Goal: Task Accomplishment & Management: Use online tool/utility

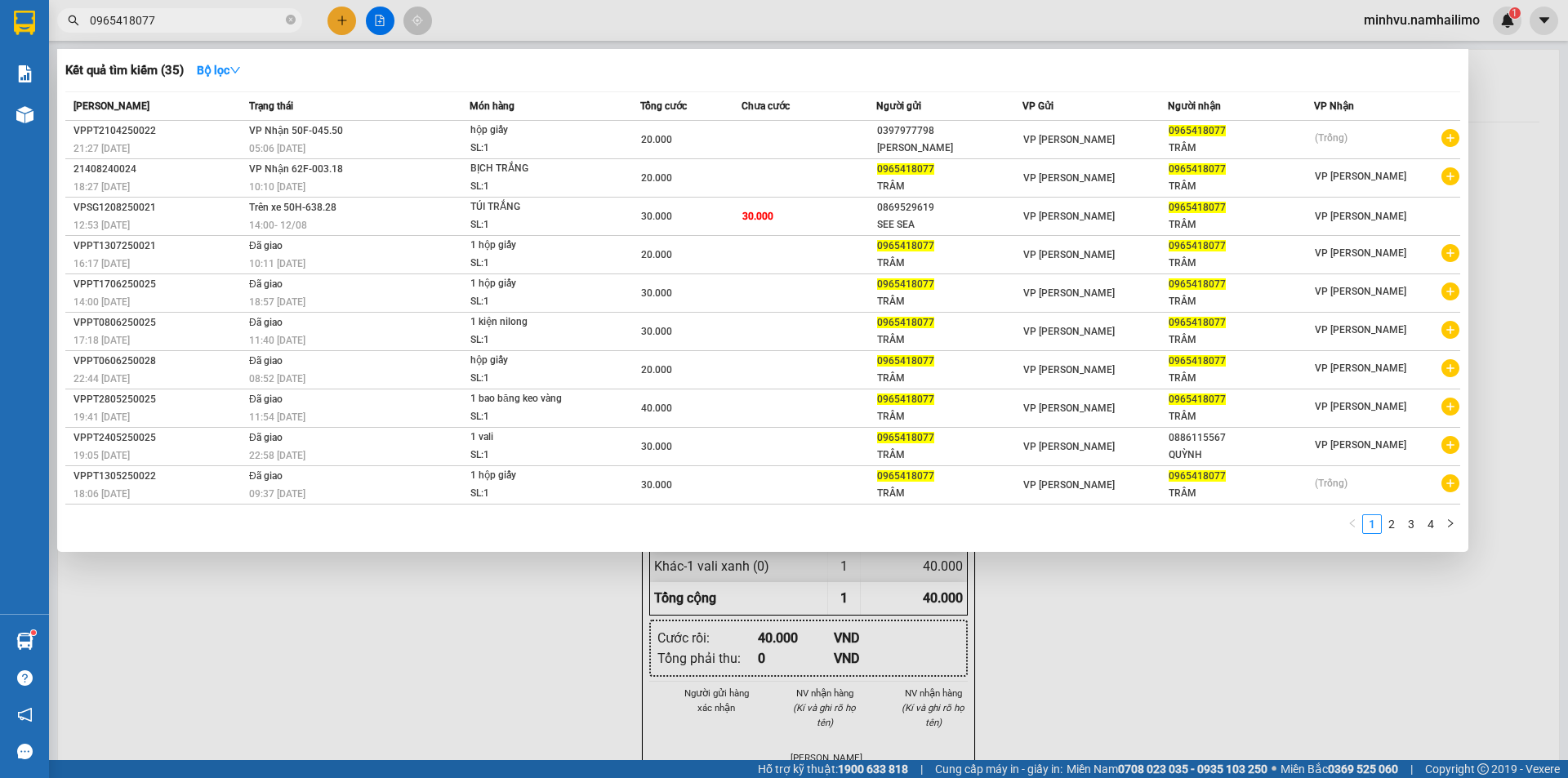
click at [187, 13] on input "0965418077" at bounding box center [186, 20] width 193 height 18
click at [189, 13] on input "0965418077" at bounding box center [186, 20] width 193 height 18
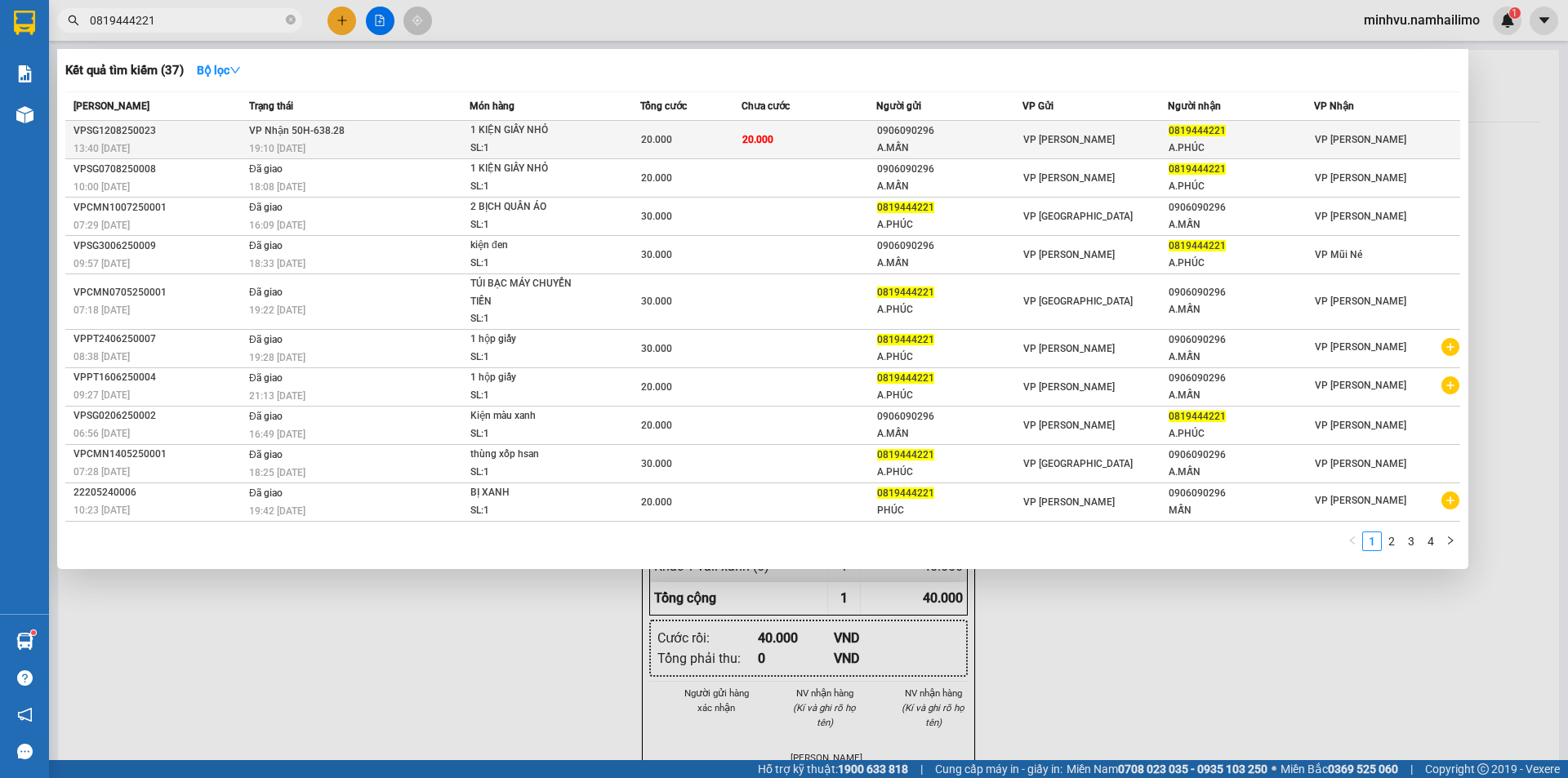
type input "0819444221"
click at [808, 147] on td "20.000" at bounding box center [809, 140] width 135 height 39
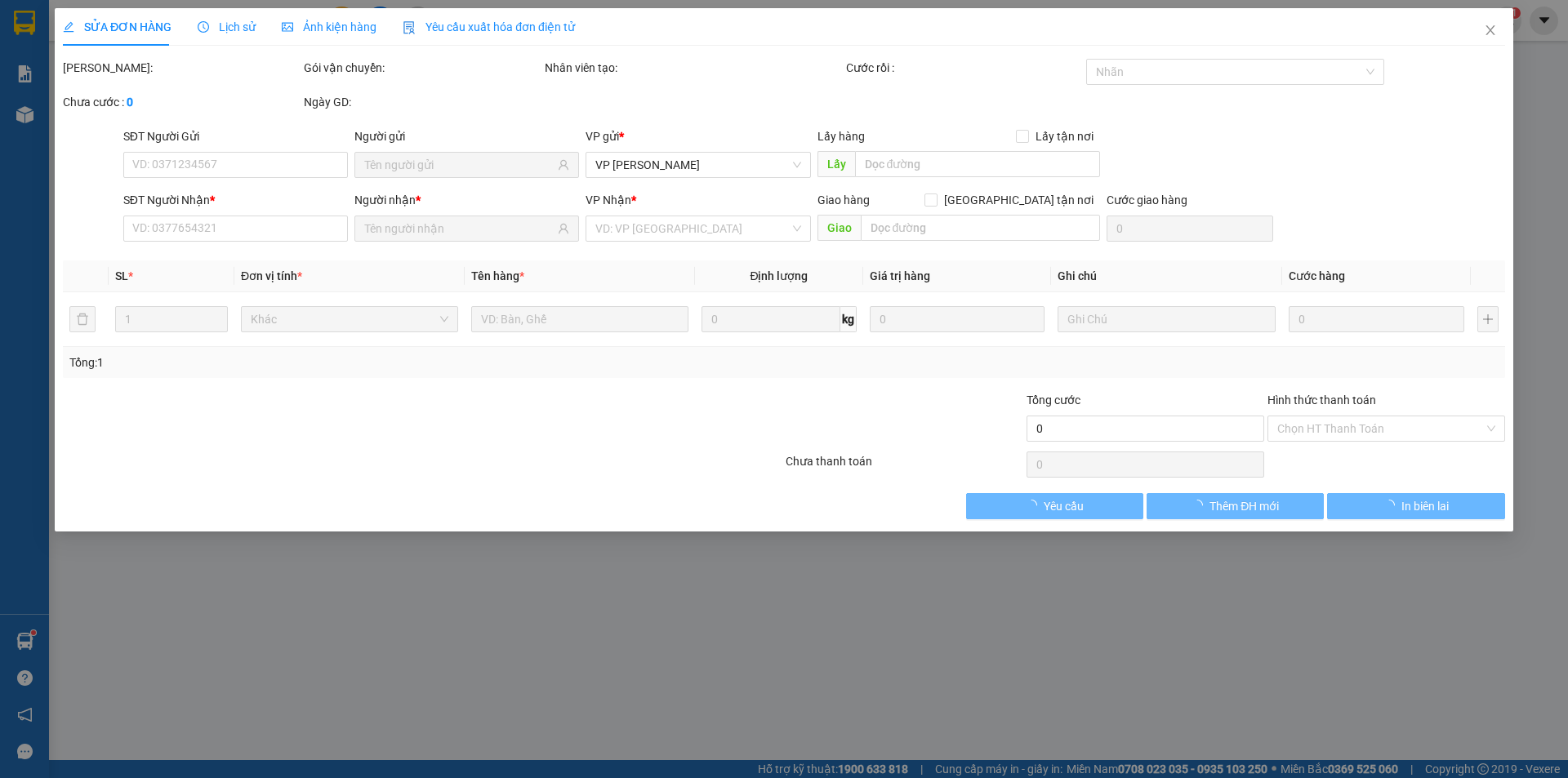
type input "0906090296"
type input "A.MẪN"
type input "0819444221"
type input "A.PHÚC"
type input "20.000"
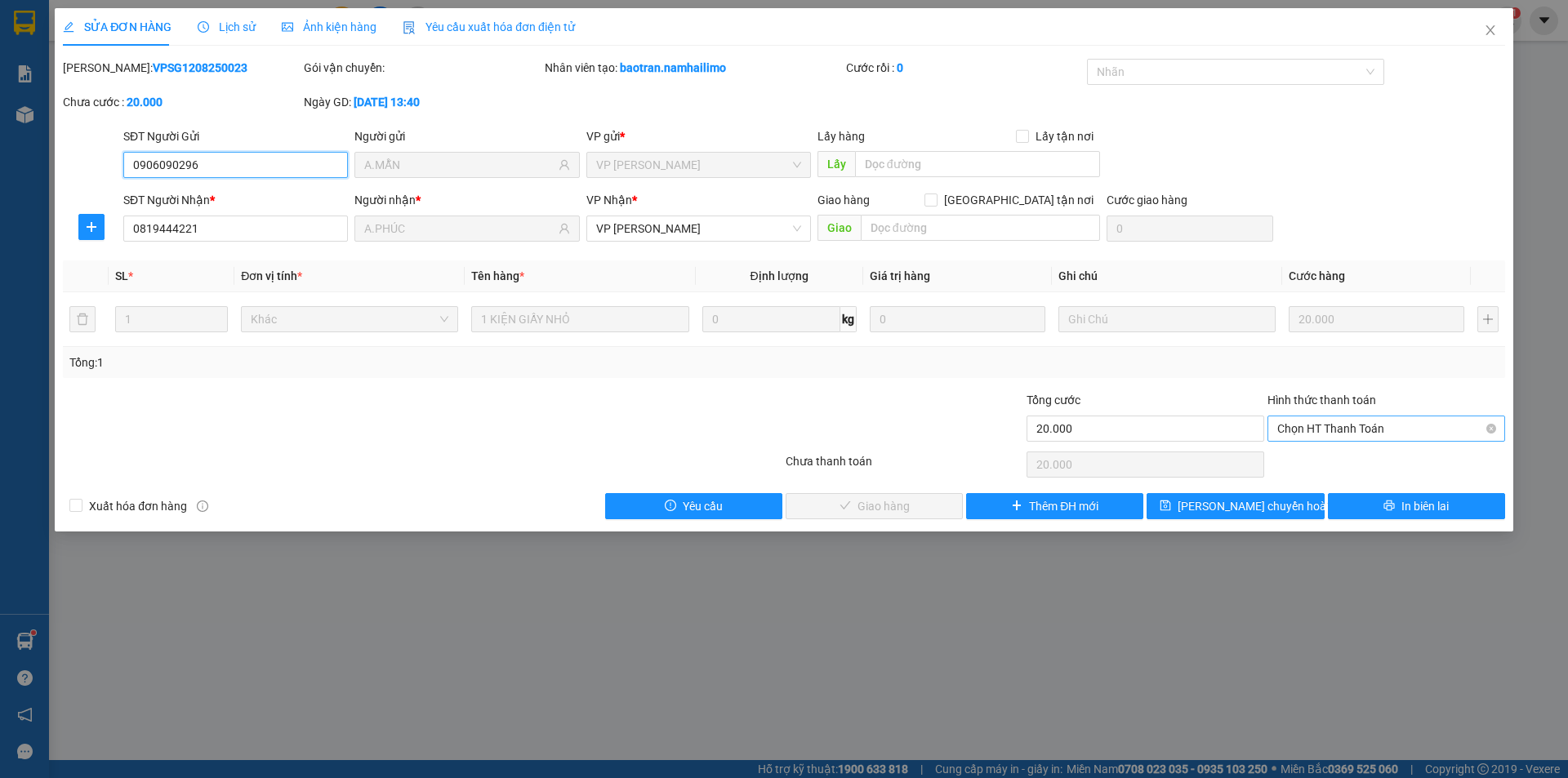
click at [1329, 432] on span "Chọn HT Thanh Toán" at bounding box center [1386, 428] width 218 height 24
drag, startPoint x: 1320, startPoint y: 460, endPoint x: 1219, endPoint y: 478, distance: 102.6
click at [1318, 460] on div "Tại văn phòng" at bounding box center [1386, 461] width 218 height 18
type input "0"
click at [906, 503] on span "Giao hàng" at bounding box center [883, 506] width 52 height 18
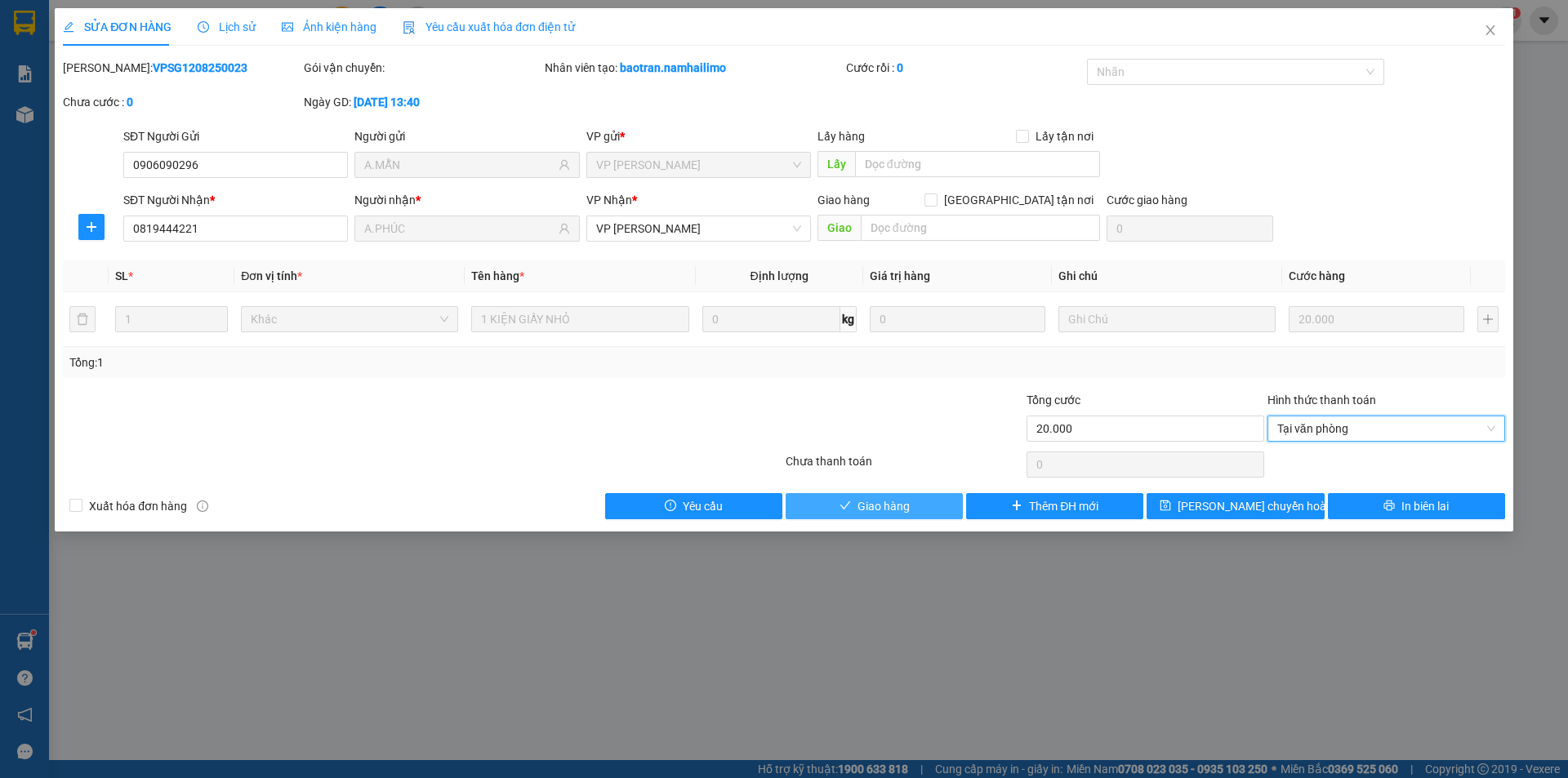
click at [907, 504] on span "Giao hàng" at bounding box center [883, 506] width 52 height 18
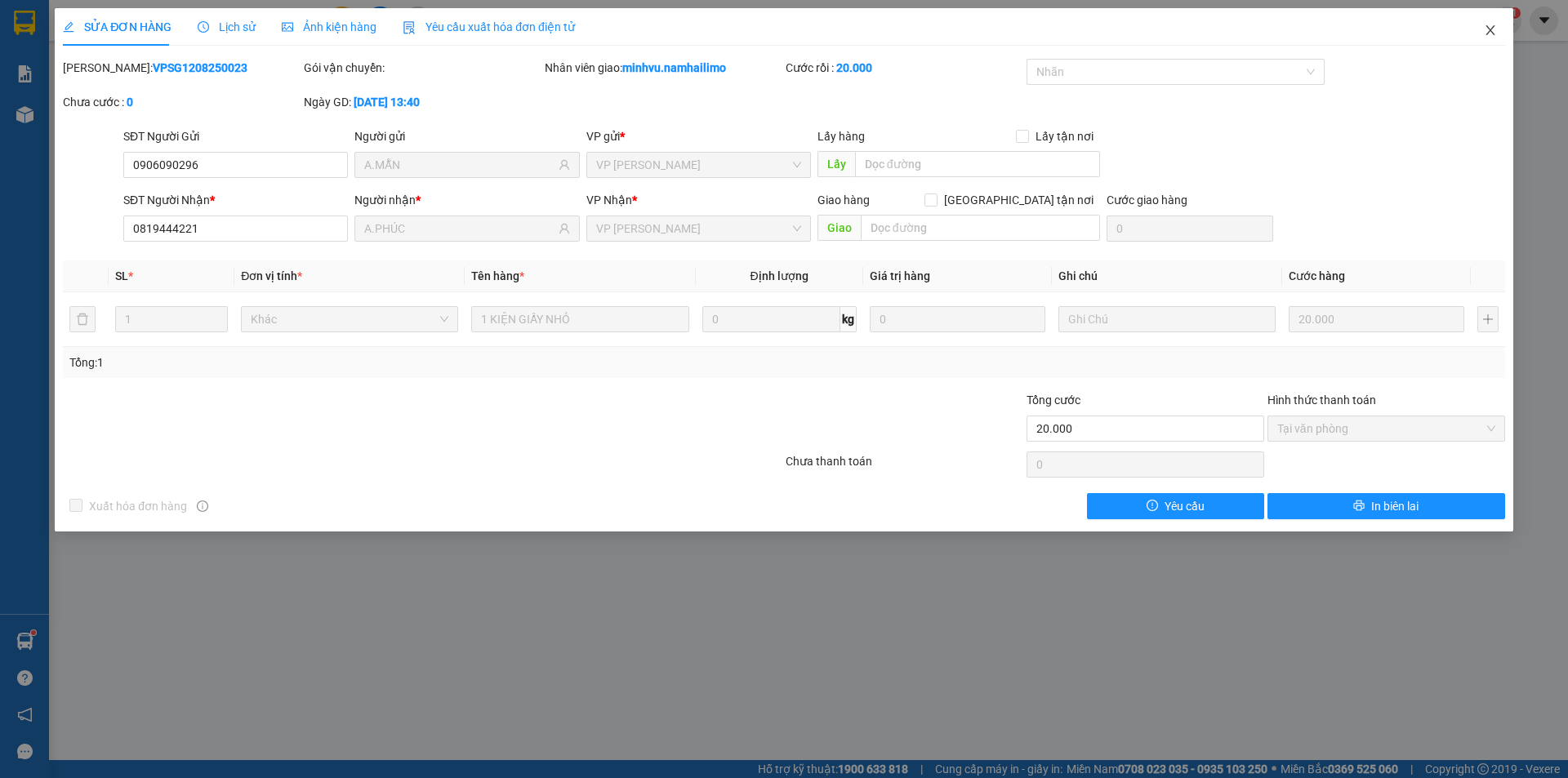
click at [1484, 28] on icon "close" at bounding box center [1491, 31] width 13 height 13
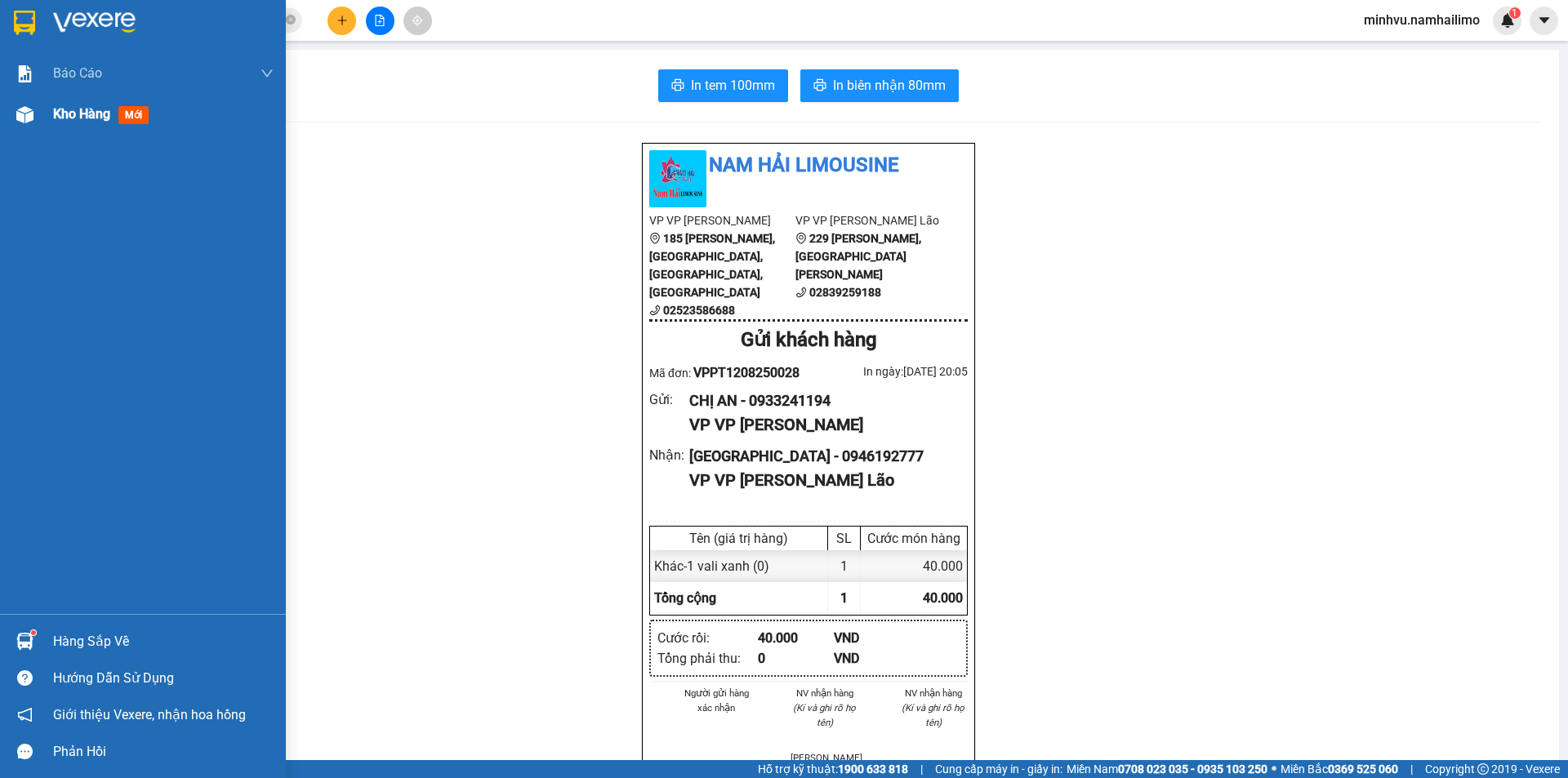
click at [67, 125] on div "Kho hàng mới" at bounding box center [163, 115] width 221 height 40
click at [67, 124] on div "Kho hàng mới" at bounding box center [163, 115] width 221 height 40
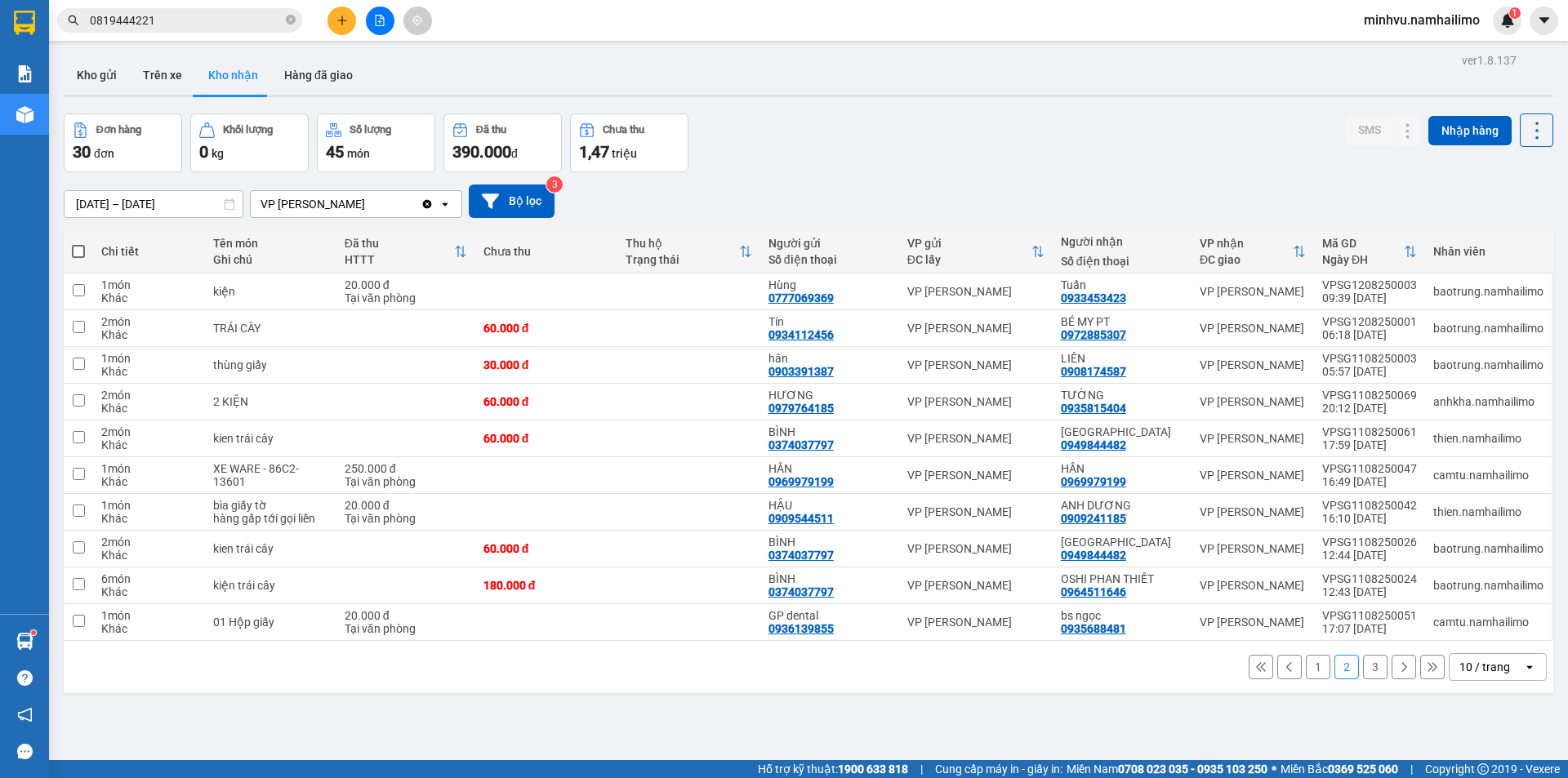
click at [1306, 661] on button "1" at bounding box center [1318, 666] width 24 height 24
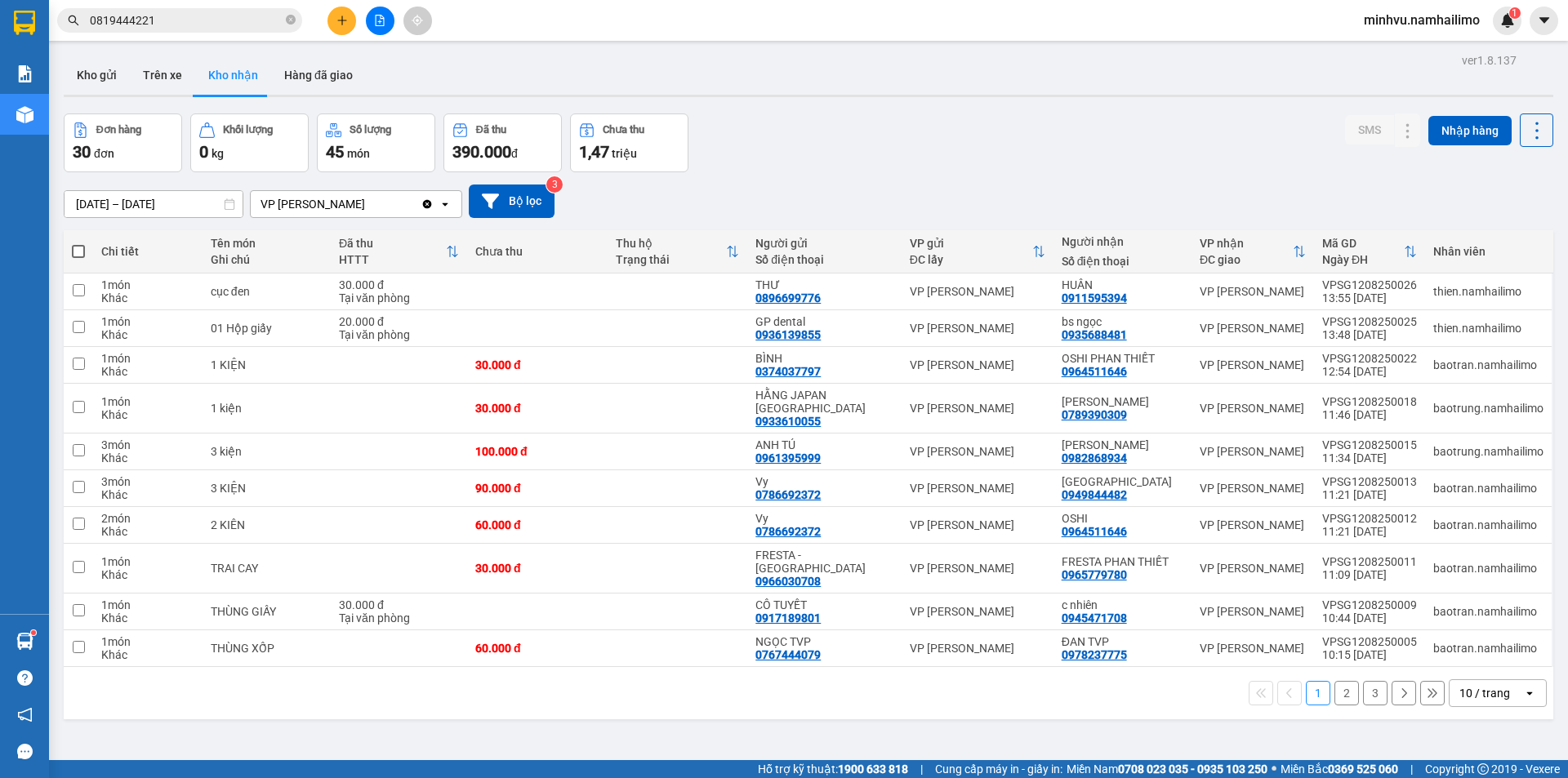
click at [377, 4] on div "Kết quả tìm kiếm ( 37 ) Bộ lọc Mã ĐH Trạng thái Món hàng Tổng cước Chưa cước Ng…" at bounding box center [784, 20] width 1568 height 40
click at [377, 18] on icon "file-add" at bounding box center [379, 20] width 12 height 12
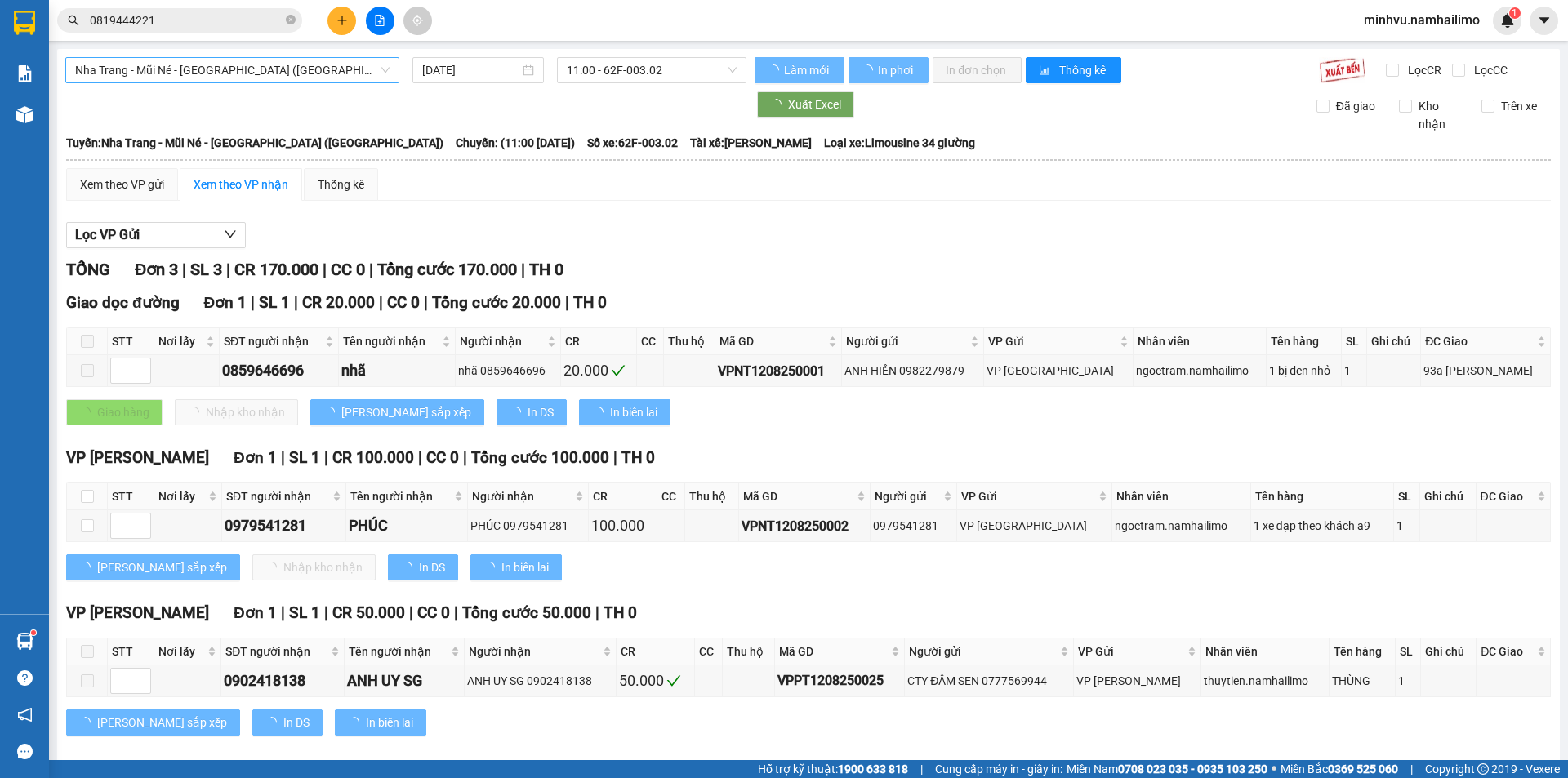
click at [287, 73] on span "Nha Trang - Mũi Né - [GEOGRAPHIC_DATA] ([GEOGRAPHIC_DATA])" at bounding box center [232, 69] width 314 height 24
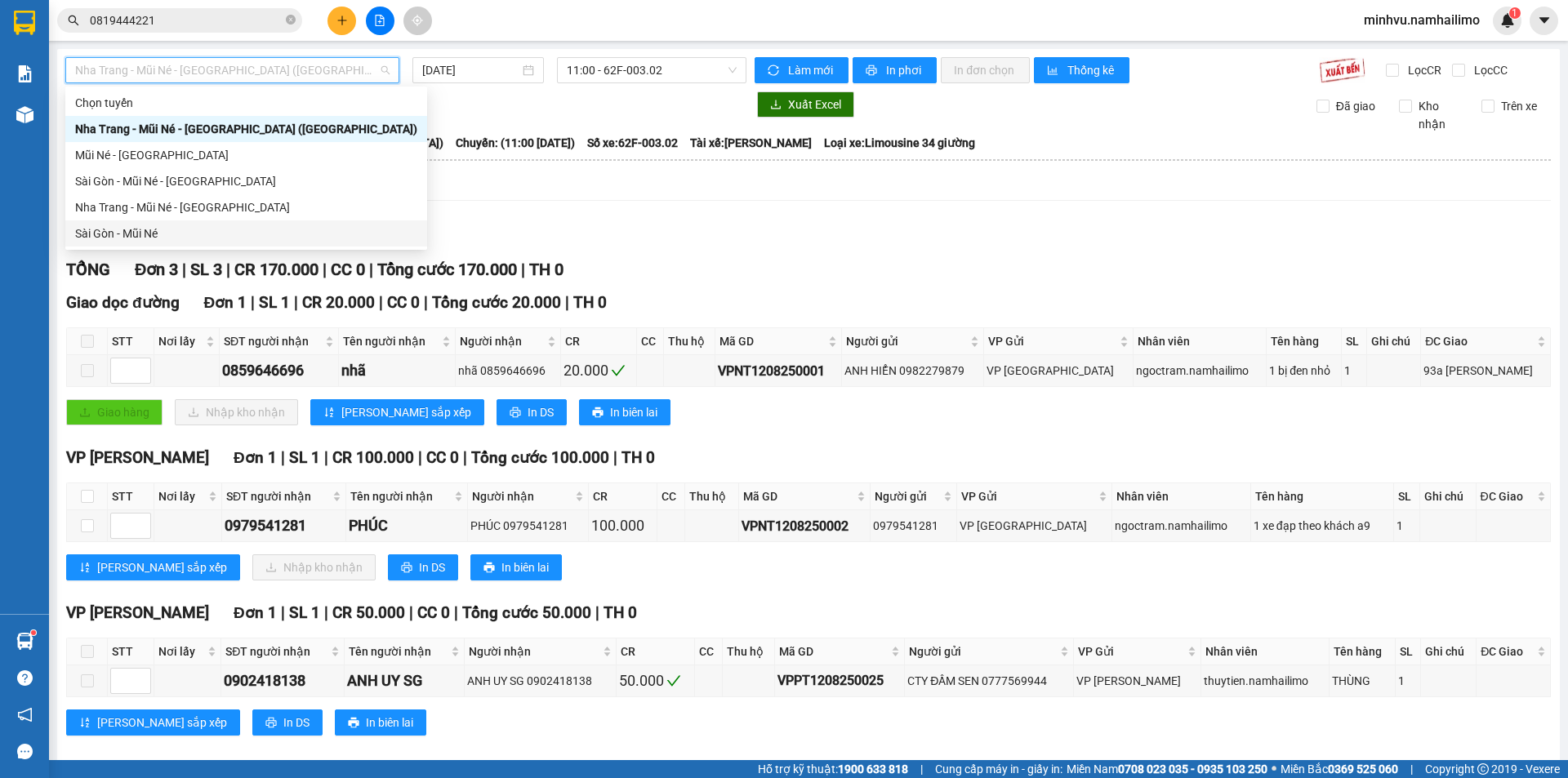
click at [154, 227] on div "Sài Gòn - Mũi Né" at bounding box center [246, 233] width 342 height 18
type input "[DATE]"
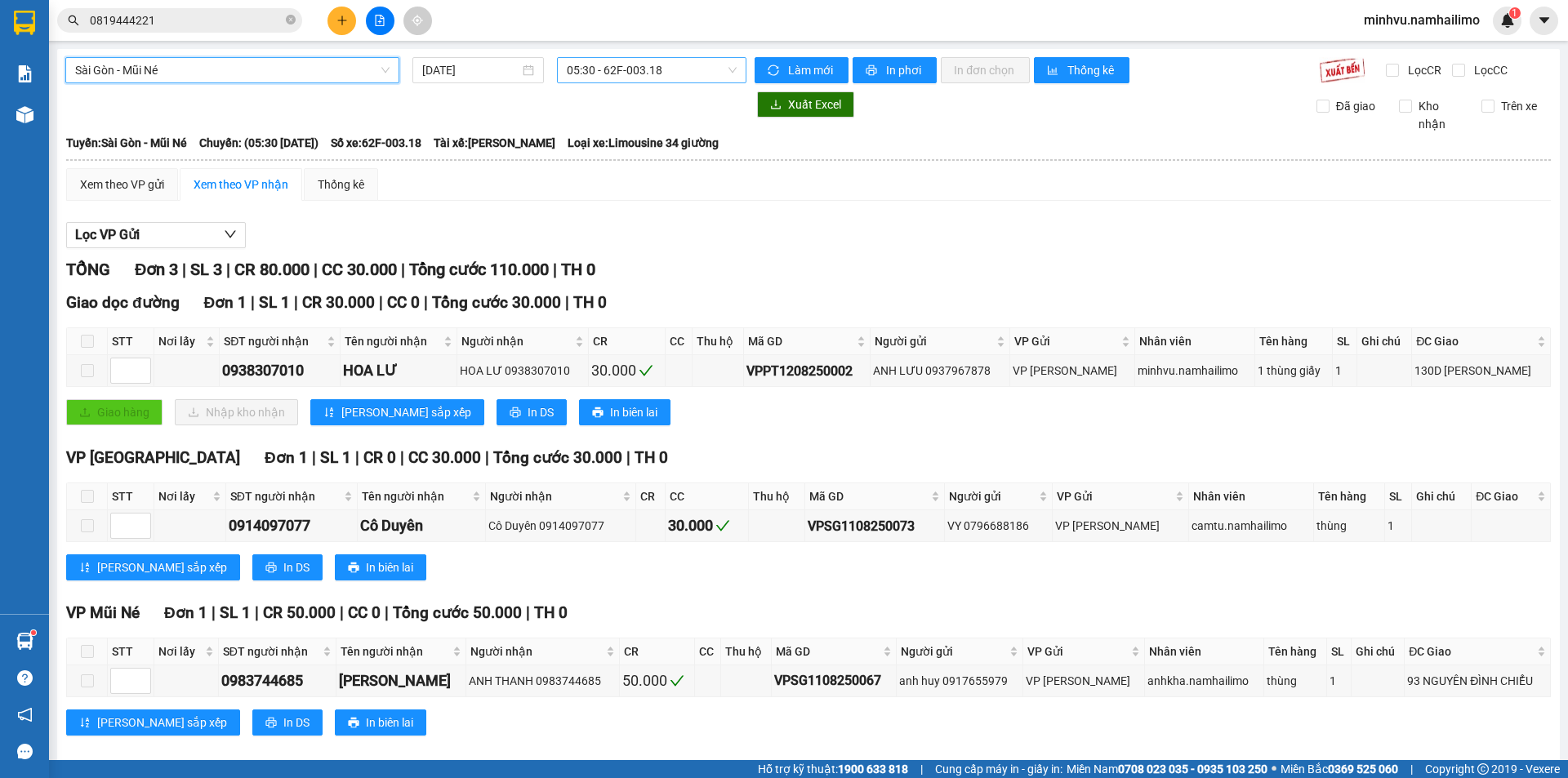
click at [589, 79] on span "05:30 - 62F-003.18" at bounding box center [651, 69] width 170 height 24
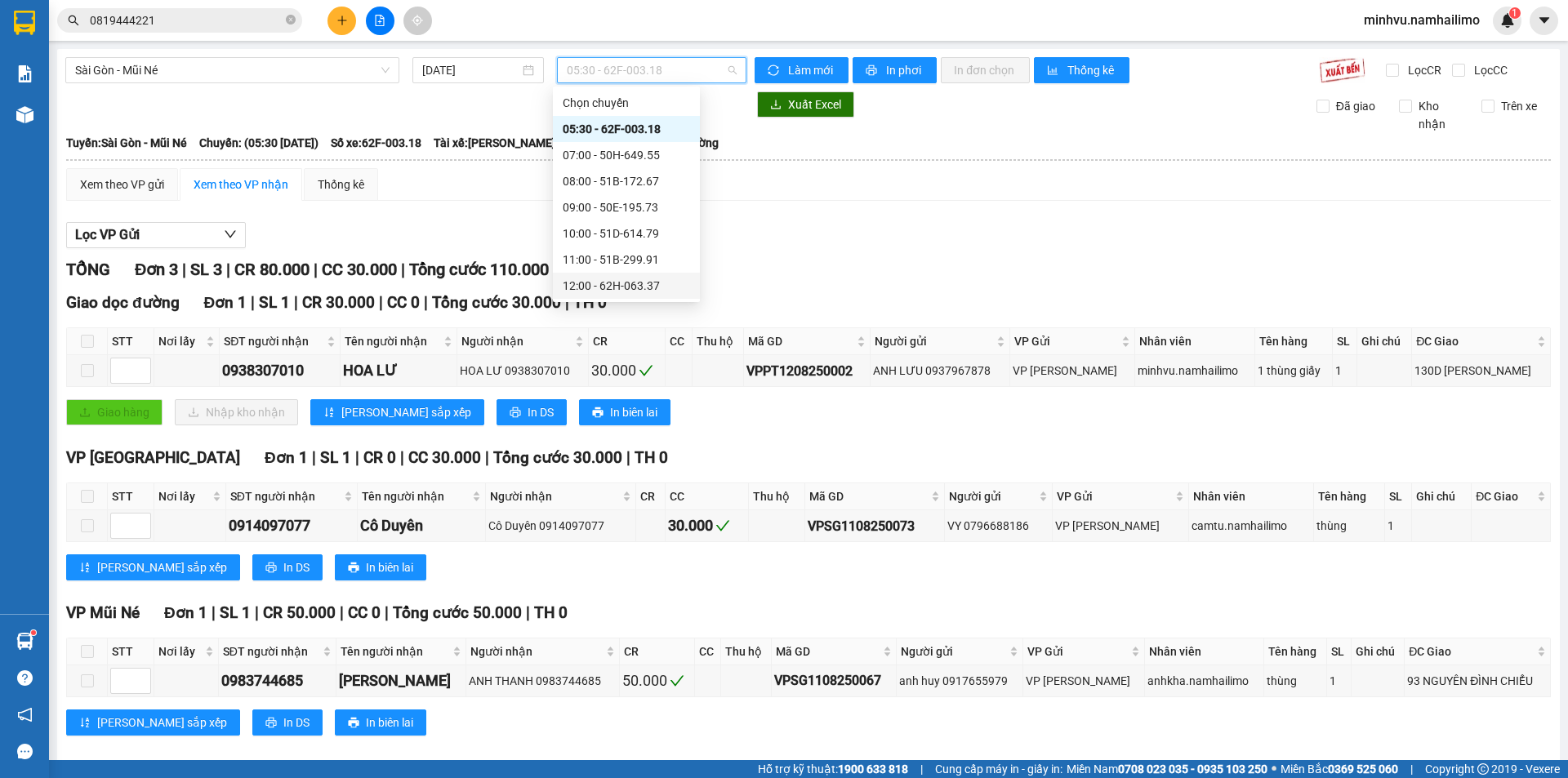
scroll to position [164, 0]
click at [606, 174] on div "15:30 - 51B-059.07" at bounding box center [626, 174] width 127 height 18
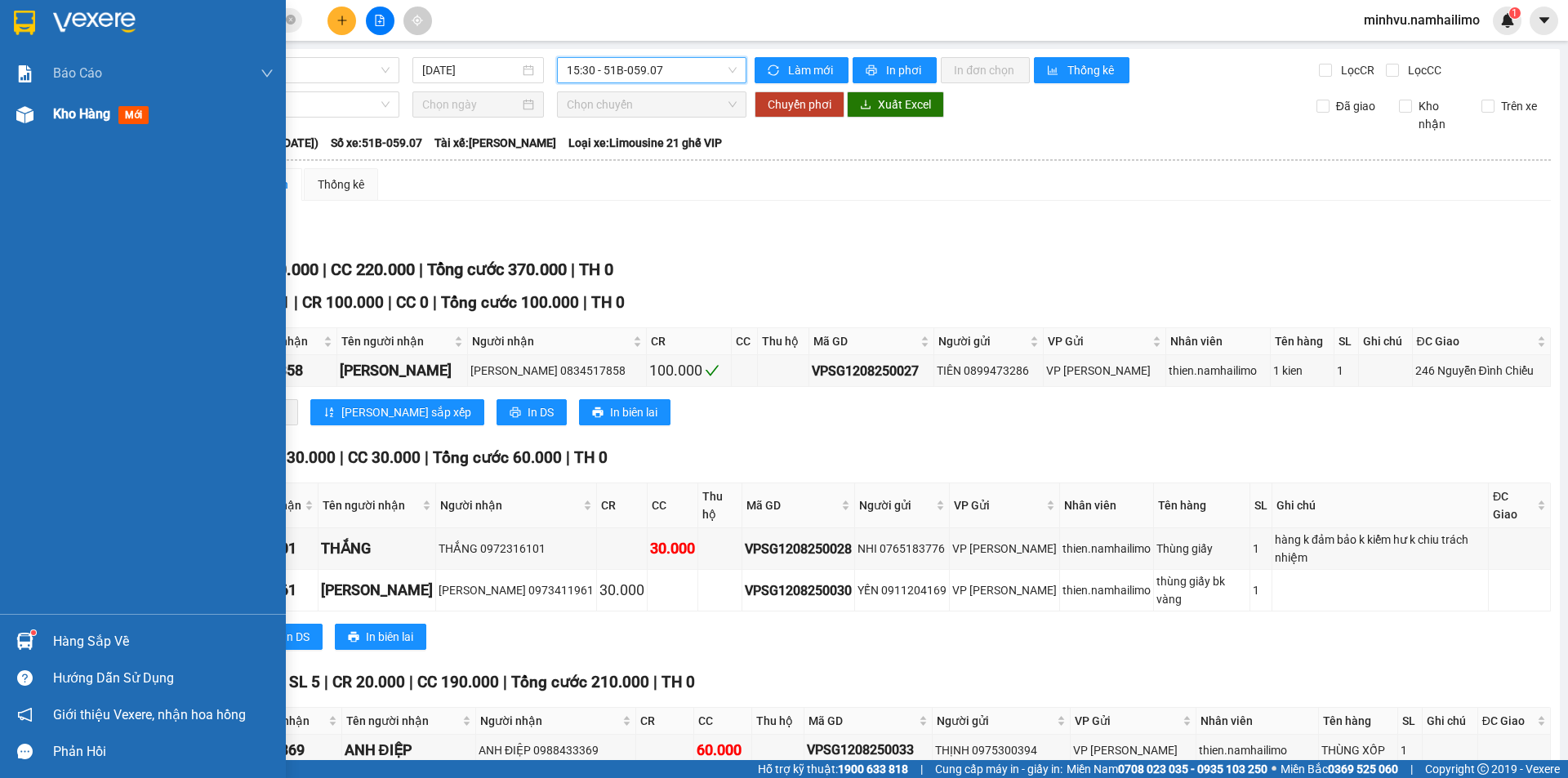
click at [54, 117] on span "Kho hàng" at bounding box center [81, 114] width 57 height 15
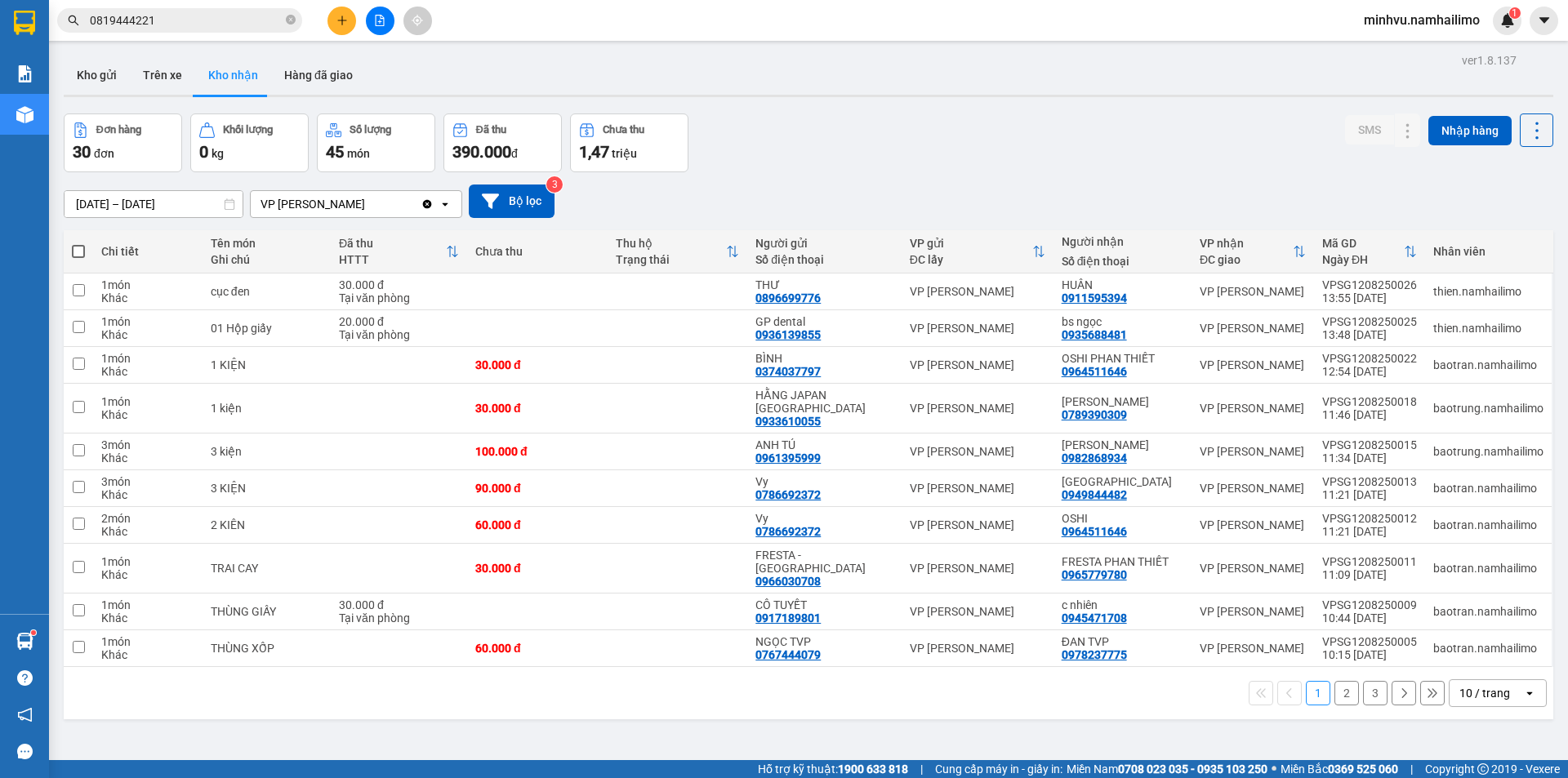
drag, startPoint x: 1092, startPoint y: 134, endPoint x: 1069, endPoint y: 13, distance: 123.2
click at [1094, 111] on div "ver 1.8.137 Kho gửi Trên xe Kho nhận Hàng đã giao Đơn hàng 30 đơn Khối lượng 0 …" at bounding box center [808, 438] width 1503 height 778
